Goal: Information Seeking & Learning: Learn about a topic

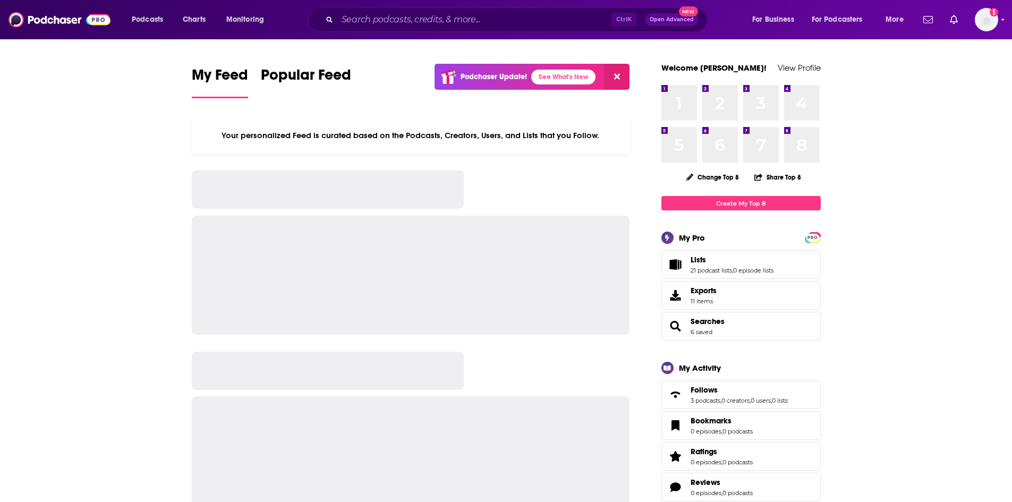
click at [554, 29] on div "Ctrl K Open Advanced New" at bounding box center [508, 19] width 400 height 24
click at [548, 22] on input "Search podcasts, credits, & more..." at bounding box center [474, 19] width 274 height 17
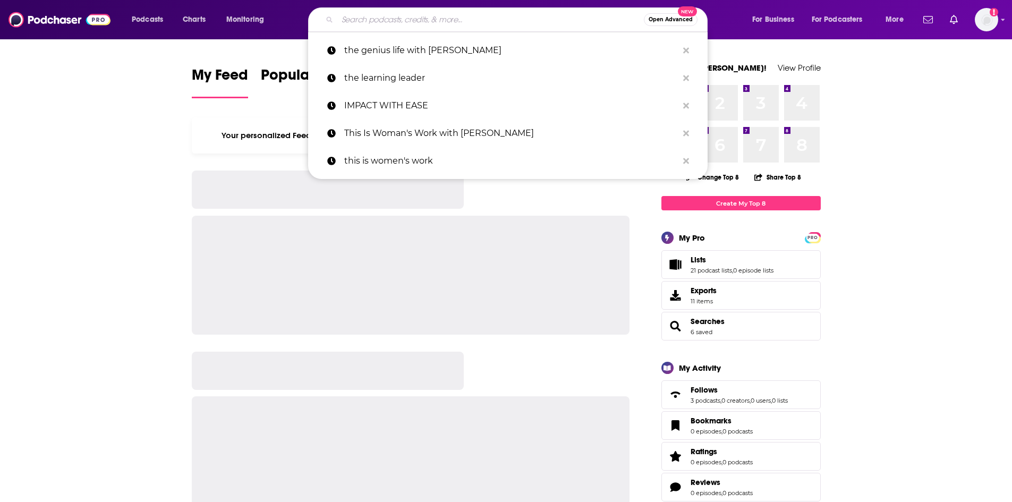
paste input "The One You Feed,"
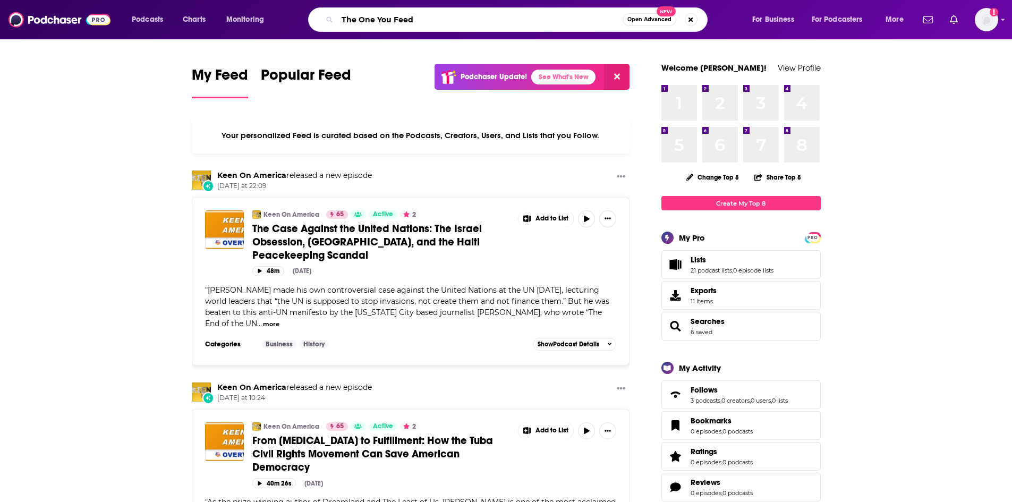
type input "The One You Feed"
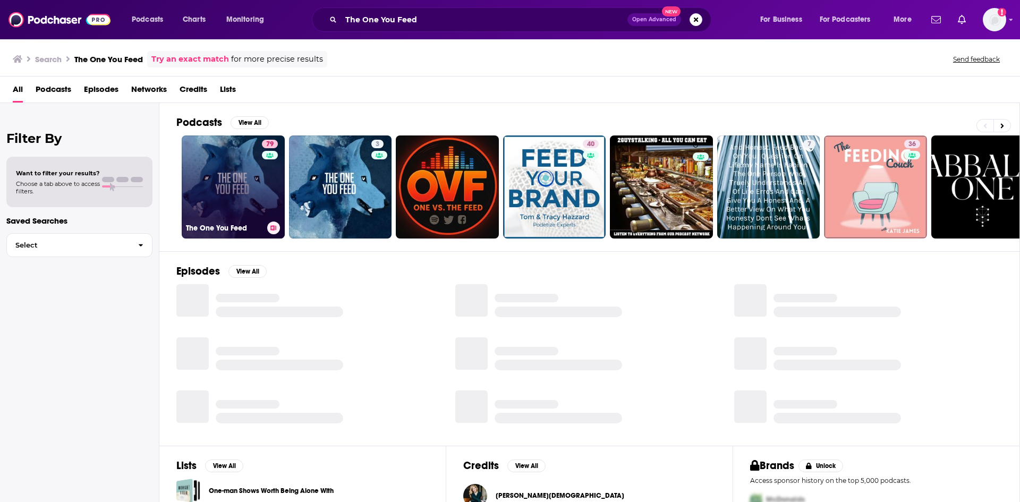
click at [238, 179] on link "79 The One You Feed" at bounding box center [233, 186] width 103 height 103
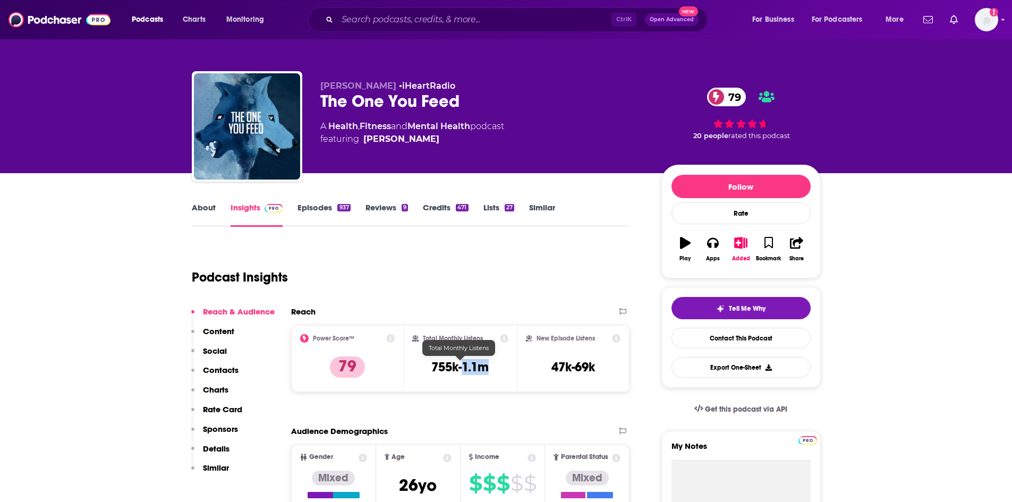
drag, startPoint x: 488, startPoint y: 368, endPoint x: 464, endPoint y: 366, distance: 24.0
click at [464, 366] on h3 "755k-1.1m" at bounding box center [459, 367] width 57 height 16
copy h3 "1.1m"
click at [208, 210] on link "About" at bounding box center [204, 214] width 24 height 24
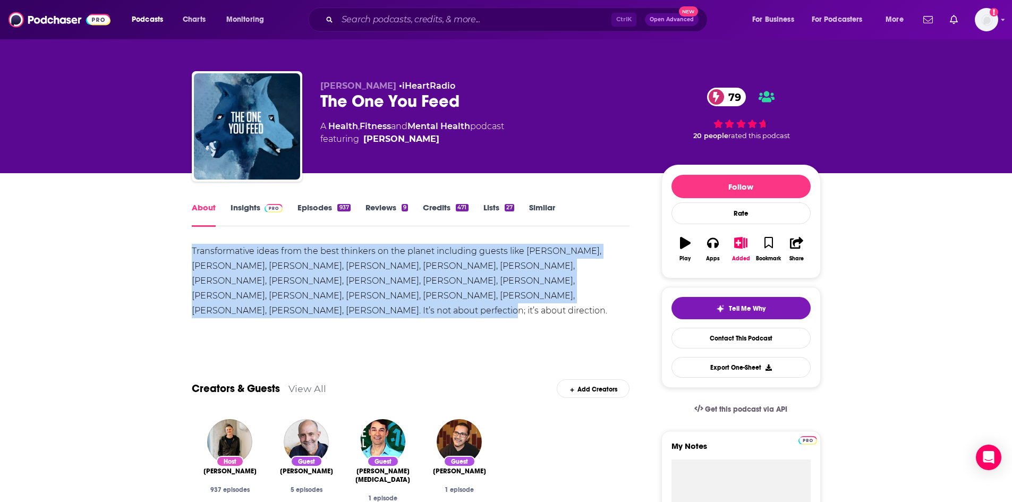
drag, startPoint x: 187, startPoint y: 248, endPoint x: 579, endPoint y: 292, distance: 394.6
copy div "Transformative ideas from the best thinkers on the planet including guests like…"
